Goal: Navigation & Orientation: Find specific page/section

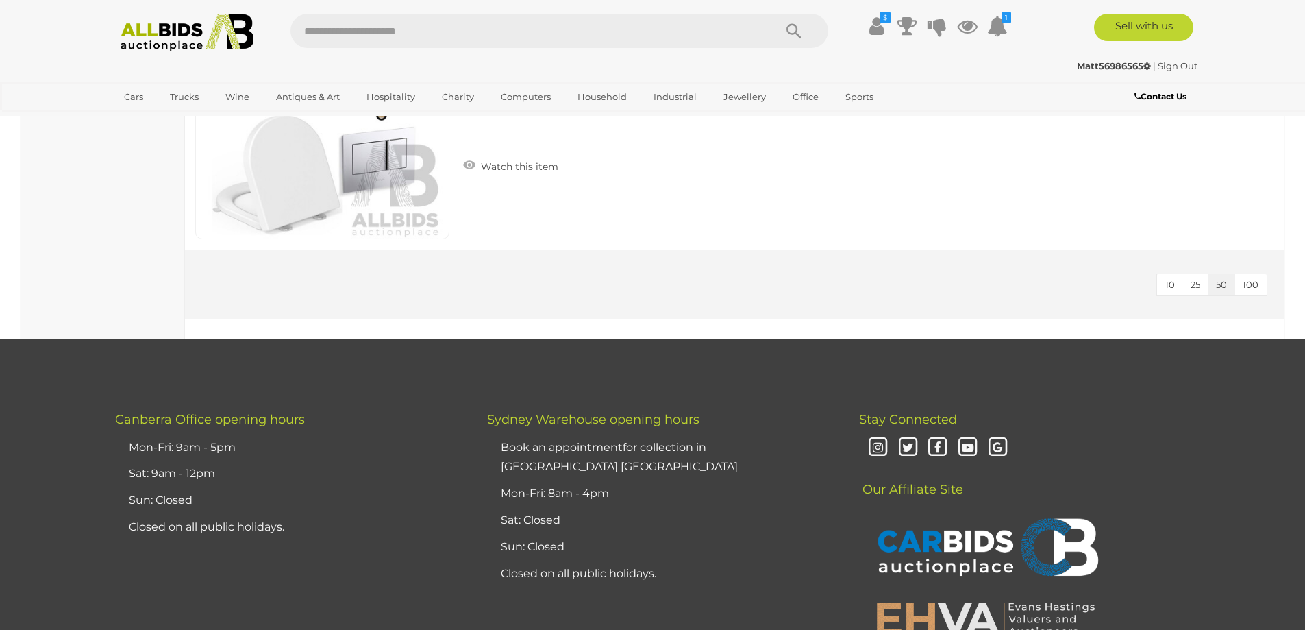
scroll to position [5069, 0]
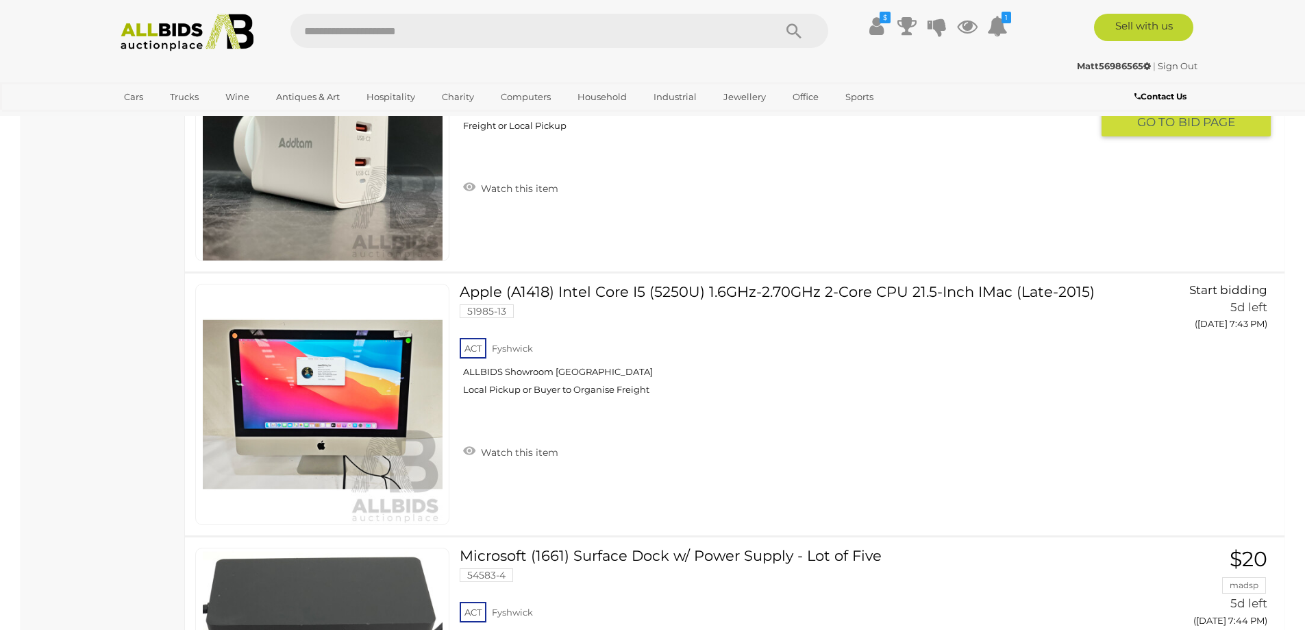
scroll to position [6782, 0]
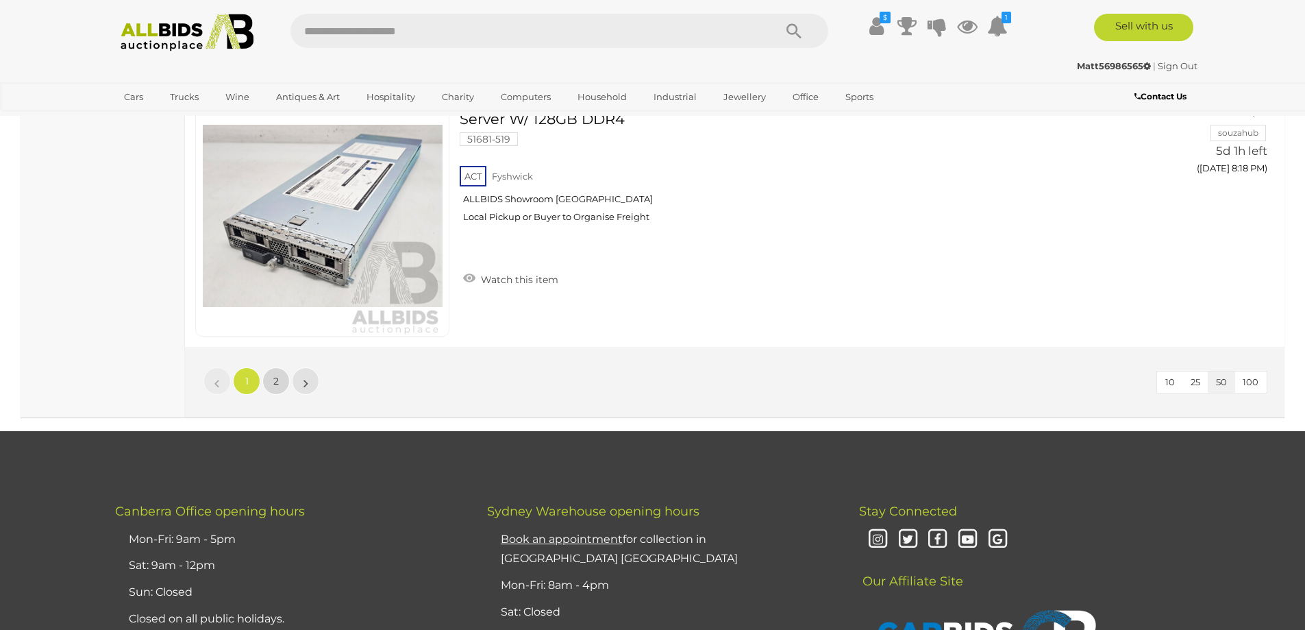
click at [277, 392] on link "2" at bounding box center [275, 380] width 27 height 27
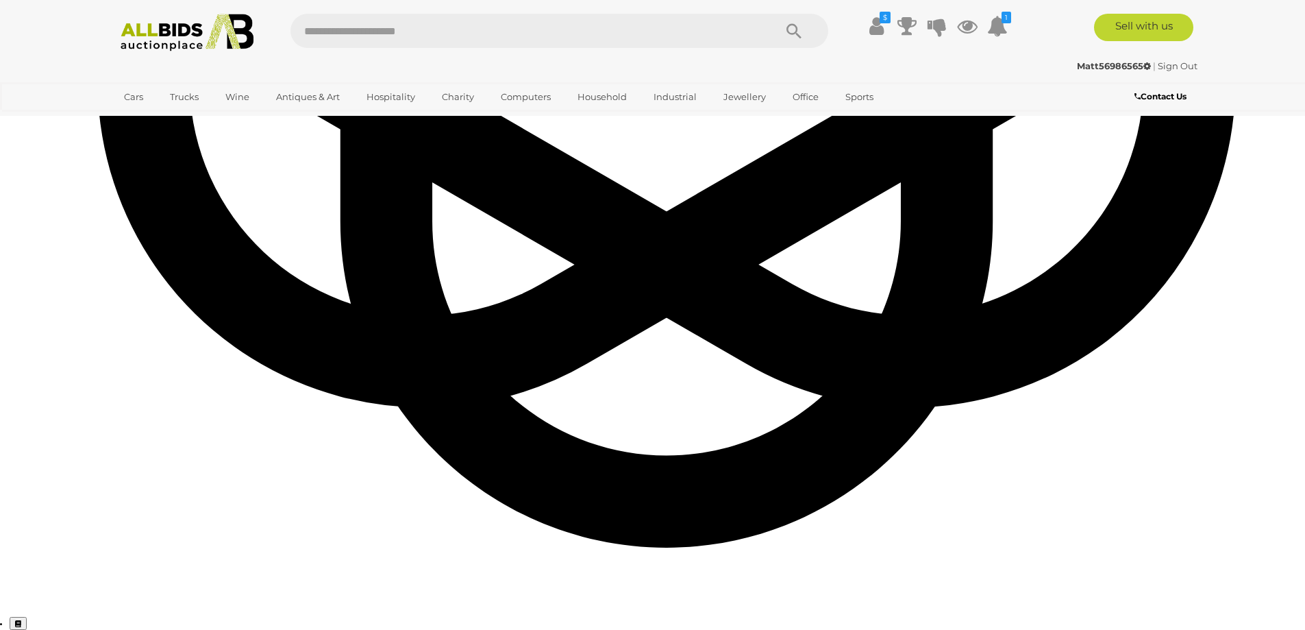
scroll to position [175, 0]
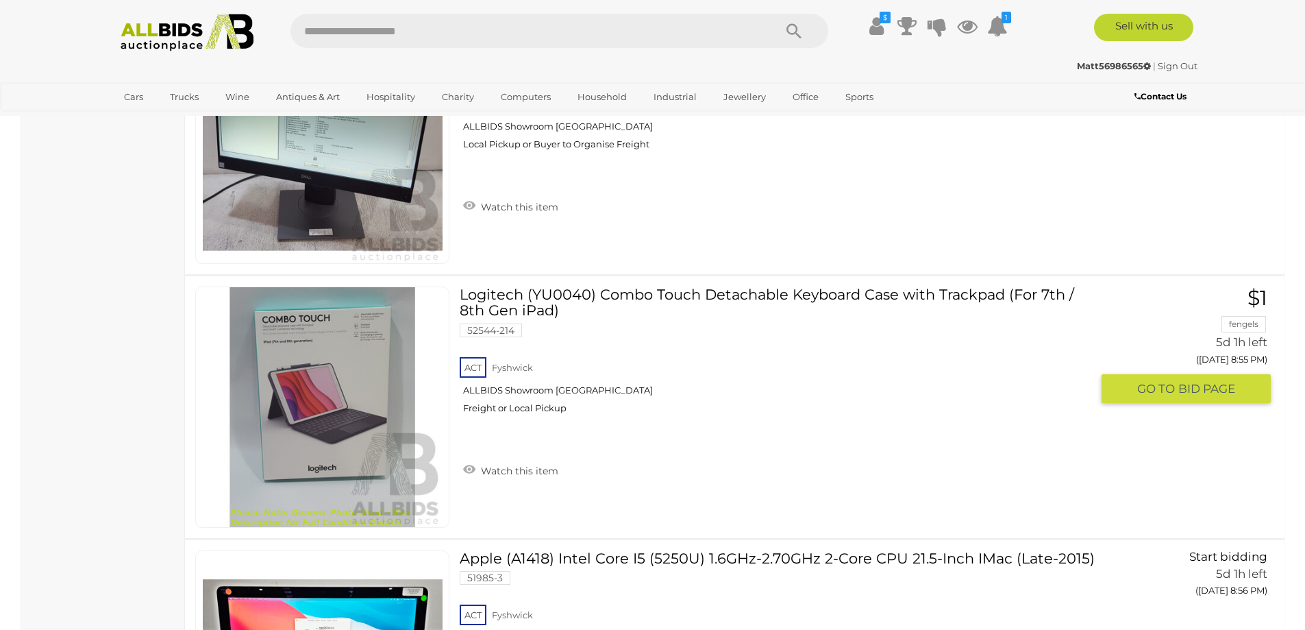
scroll to position [5656, 0]
